Goal: Task Accomplishment & Management: Complete application form

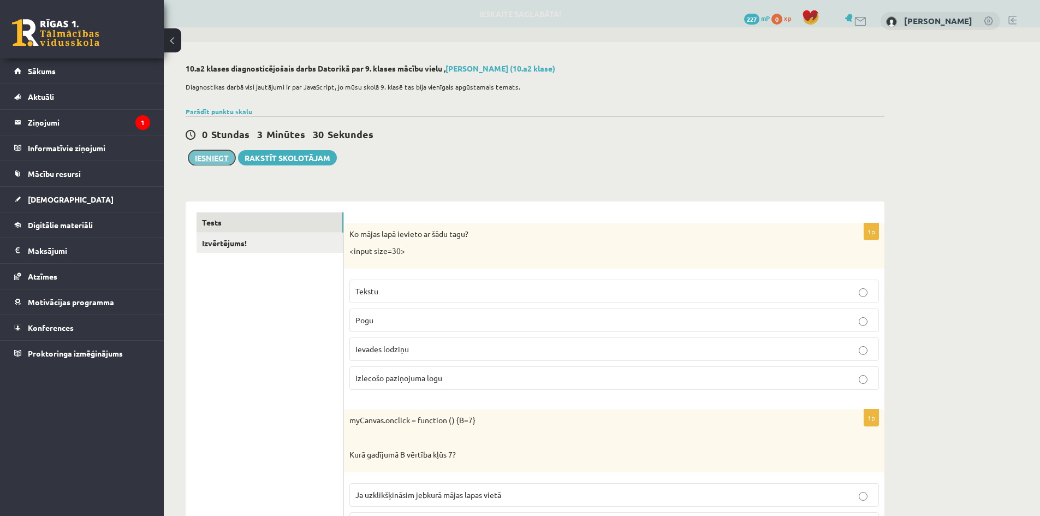
click at [209, 161] on button "Iesniegt" at bounding box center [211, 157] width 47 height 15
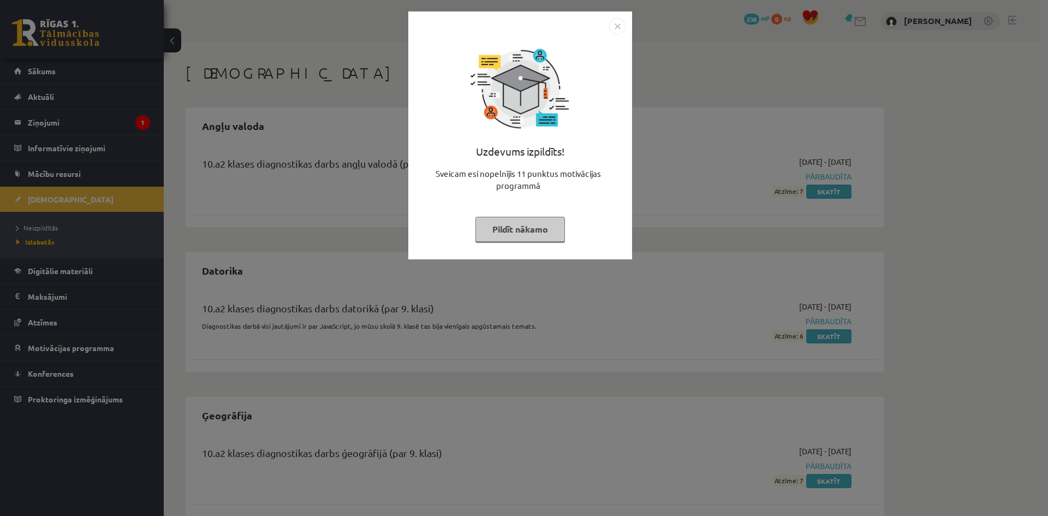
click at [526, 231] on button "Pildīt nākamo" at bounding box center [521, 229] width 90 height 25
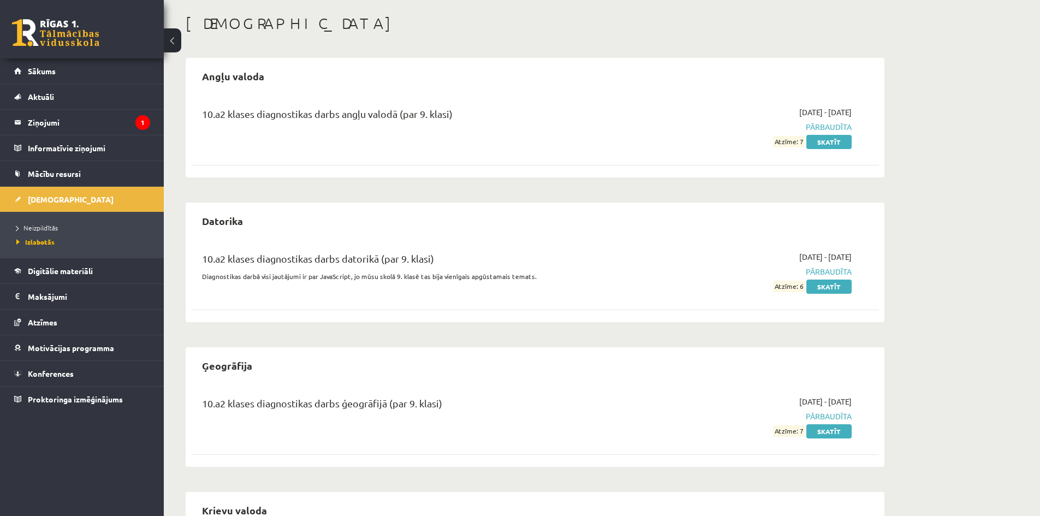
scroll to position [55, 0]
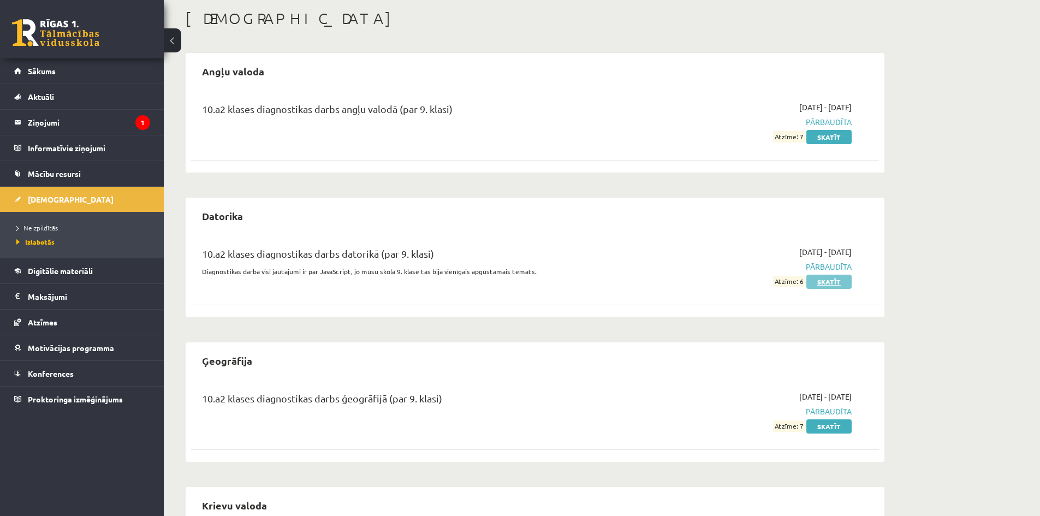
click at [833, 279] on link "Skatīt" at bounding box center [828, 282] width 45 height 14
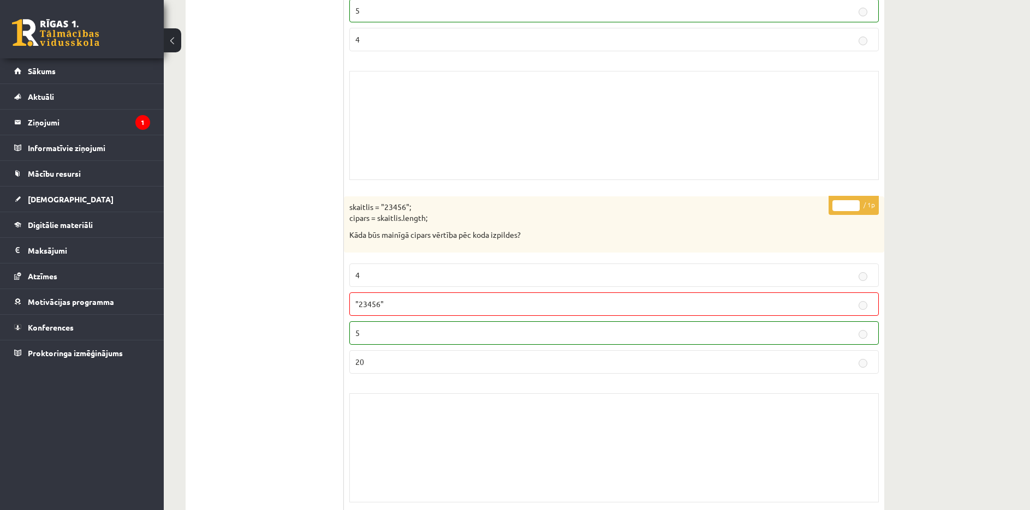
scroll to position [9170, 0]
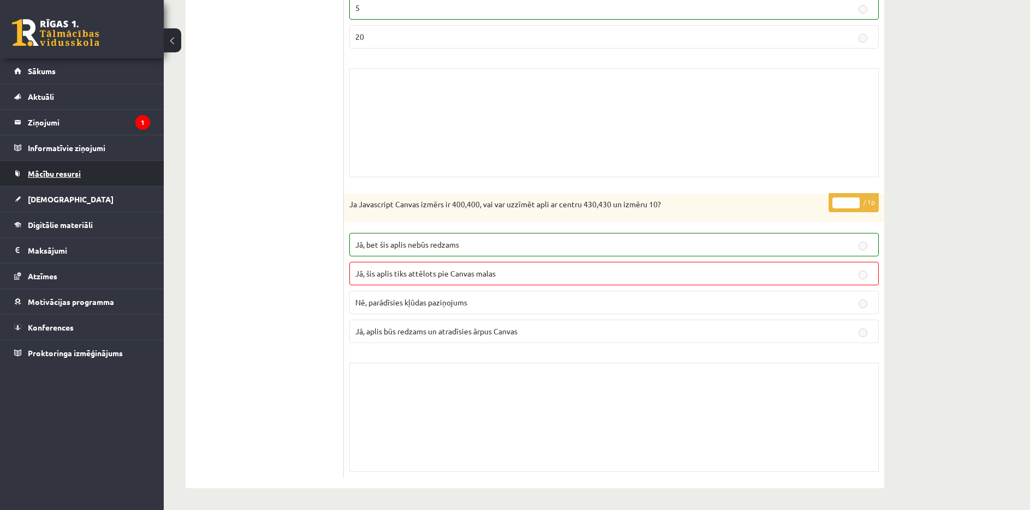
click at [51, 174] on span "Mācību resursi" at bounding box center [54, 174] width 53 height 10
